Goal: Information Seeking & Learning: Learn about a topic

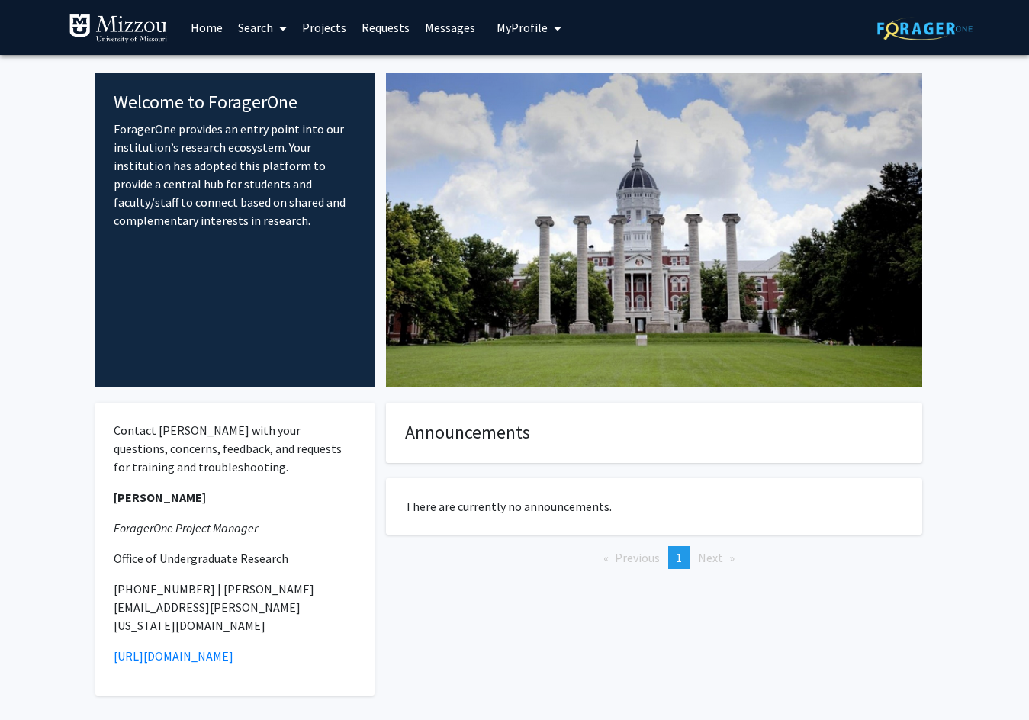
click at [265, 21] on link "Search" at bounding box center [262, 27] width 64 height 53
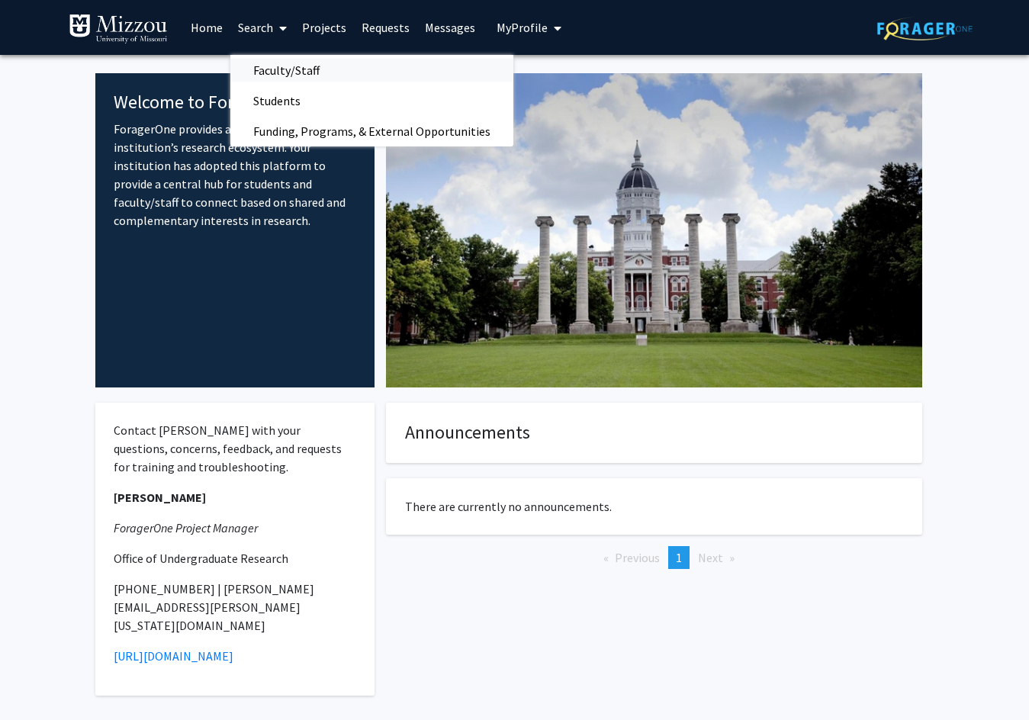
click at [265, 69] on span "Faculty/Staff" at bounding box center [286, 70] width 112 height 31
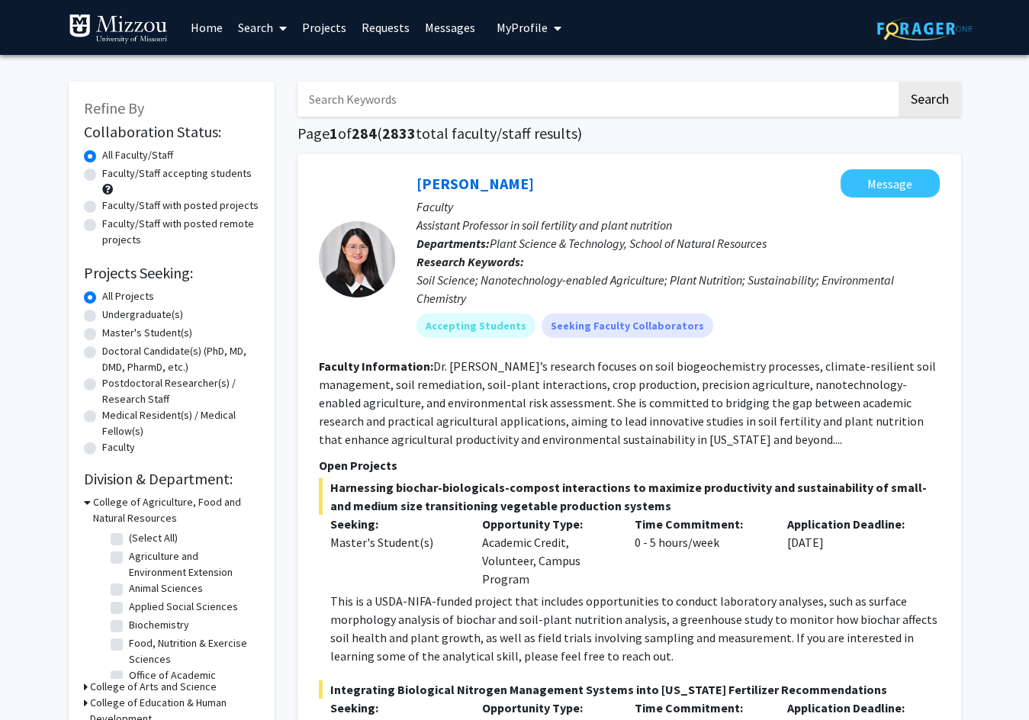
click at [383, 93] on input "Search Keywords" at bounding box center [596, 99] width 599 height 35
type input "mechanical engineering"
click at [898, 82] on button "Search" at bounding box center [929, 99] width 63 height 35
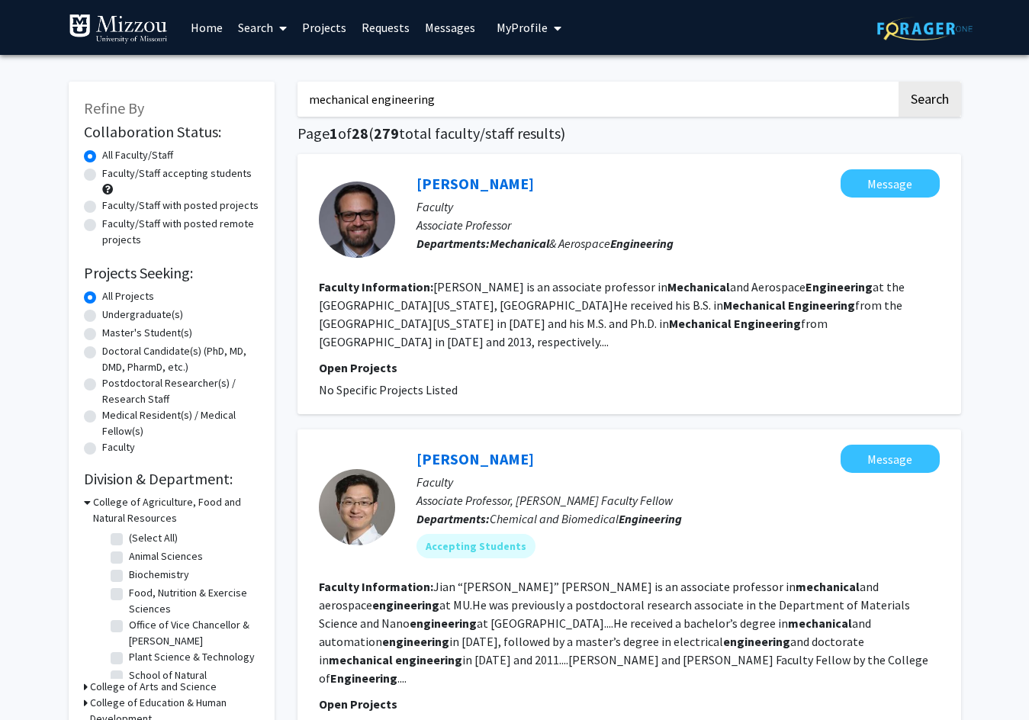
click at [542, 35] on button "My Profile" at bounding box center [529, 27] width 74 height 55
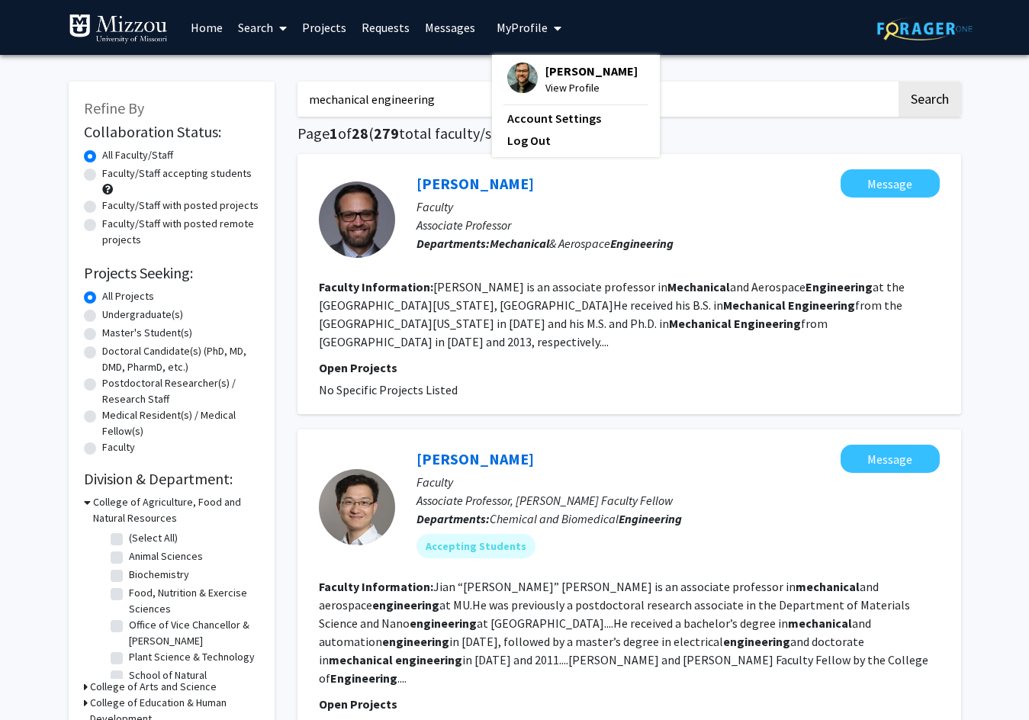
click at [535, 90] on div "[PERSON_NAME] View Profile" at bounding box center [572, 80] width 130 height 34
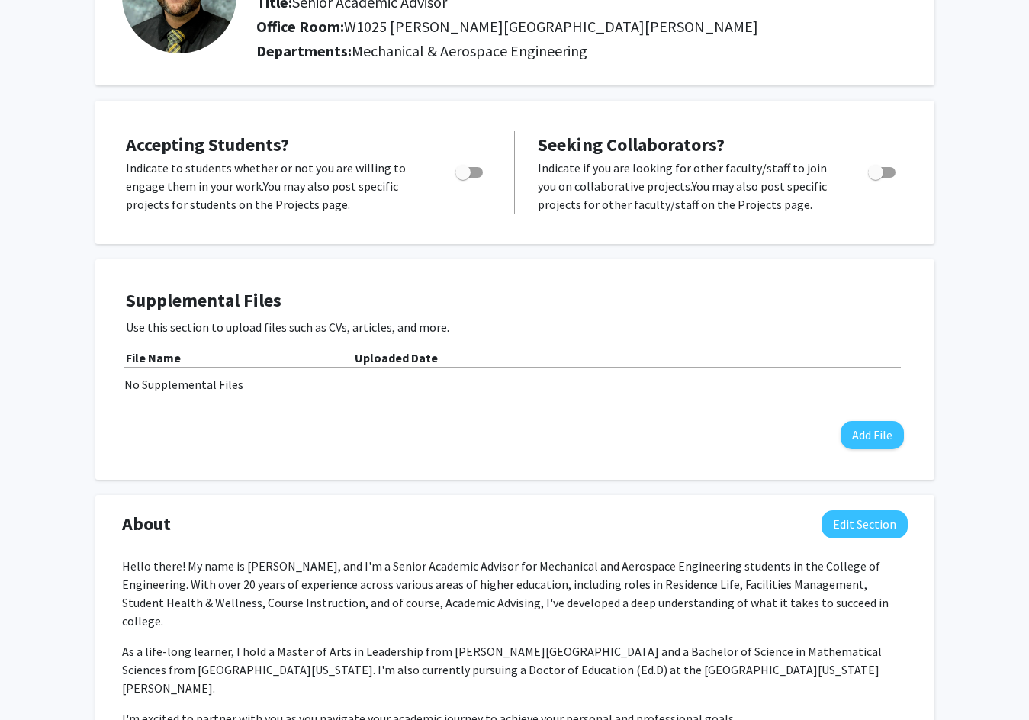
scroll to position [153, 0]
